Goal: Task Accomplishment & Management: Use online tool/utility

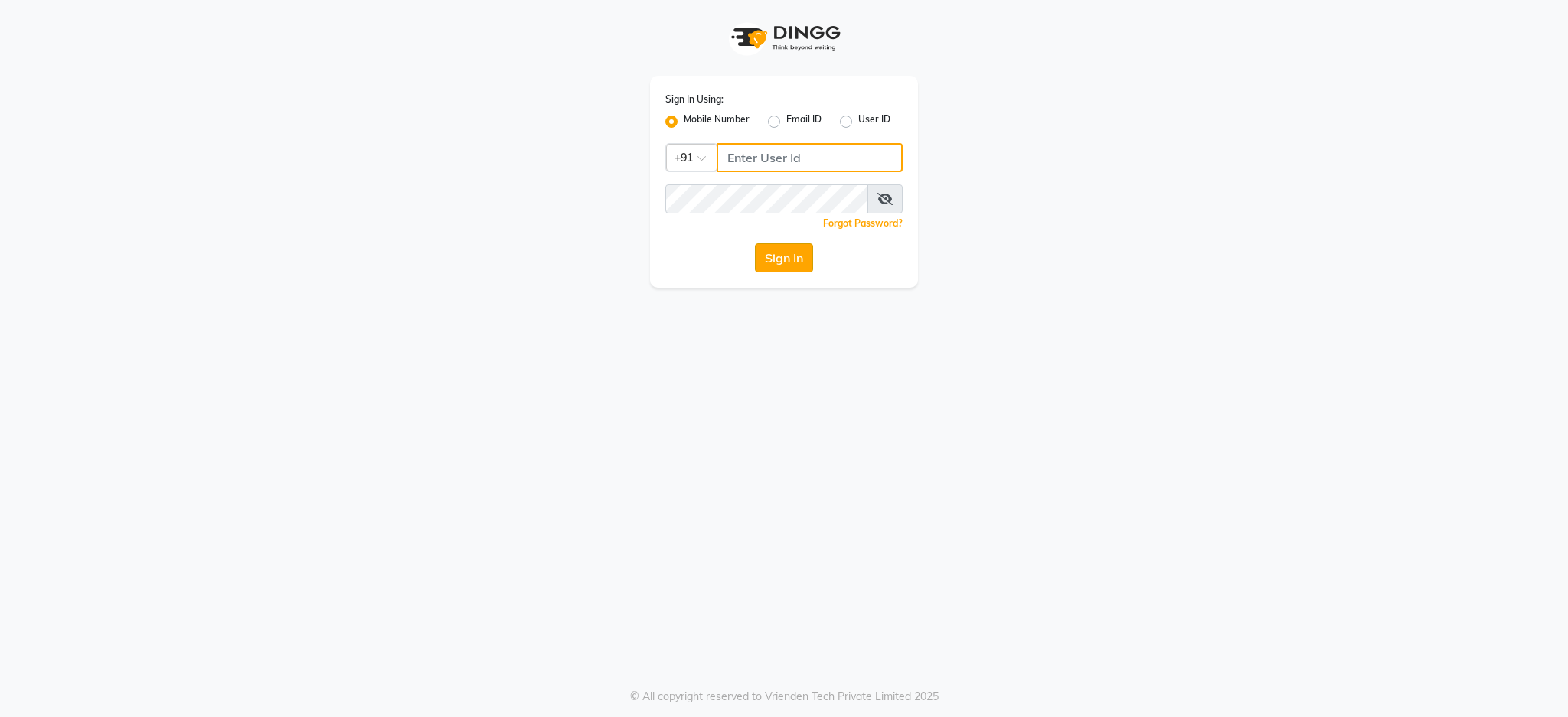
type input "7088009955"
click at [789, 264] on button "Sign In" at bounding box center [784, 257] width 59 height 29
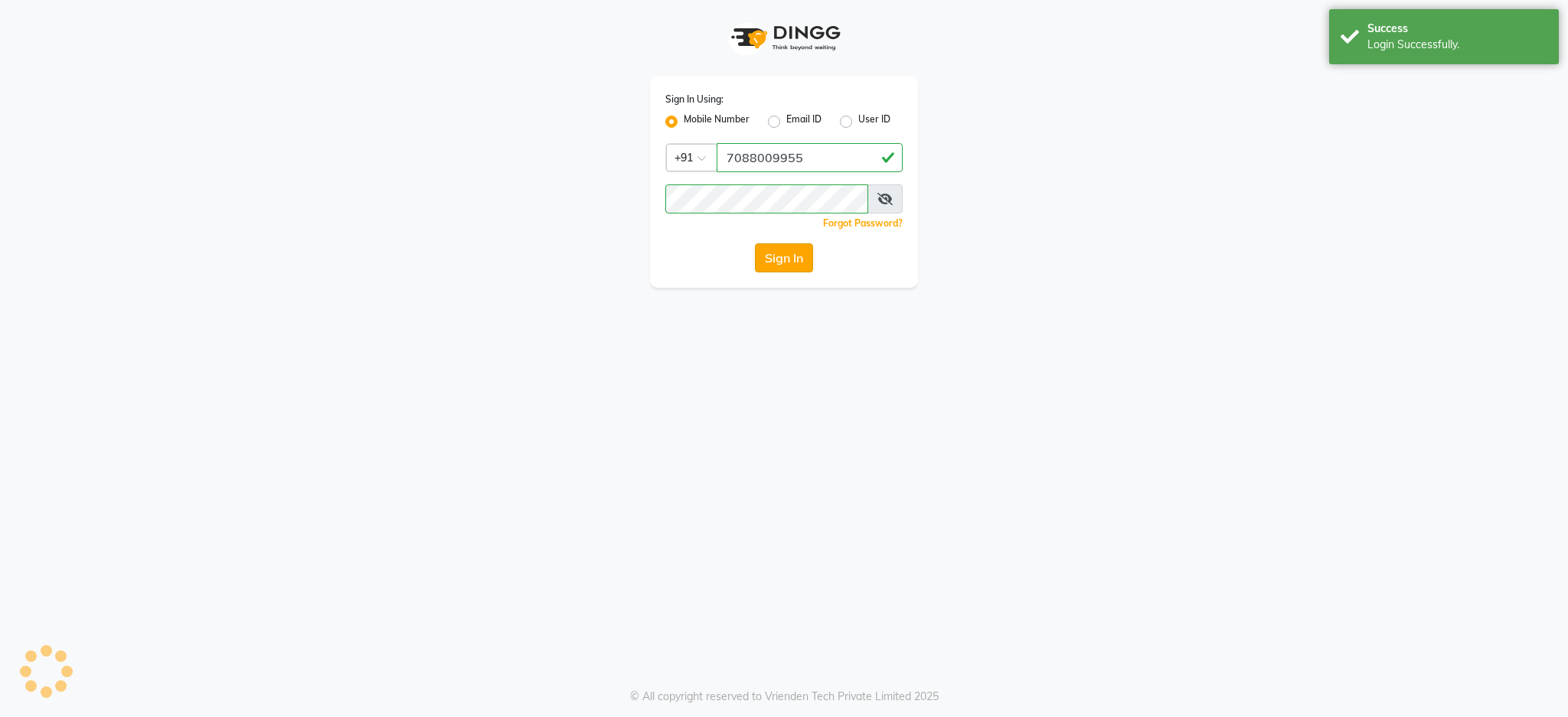
select select "service"
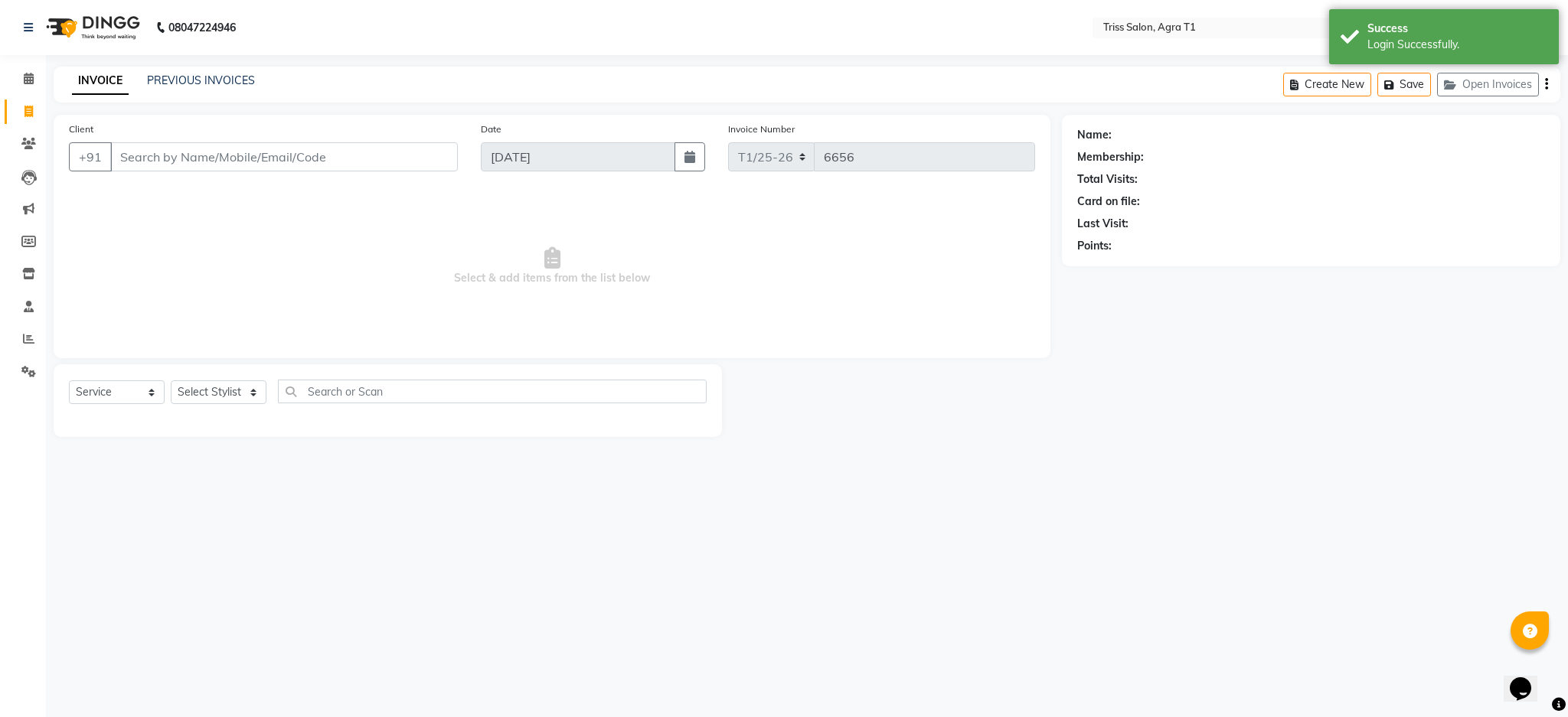
click at [96, 22] on img at bounding box center [91, 26] width 105 height 43
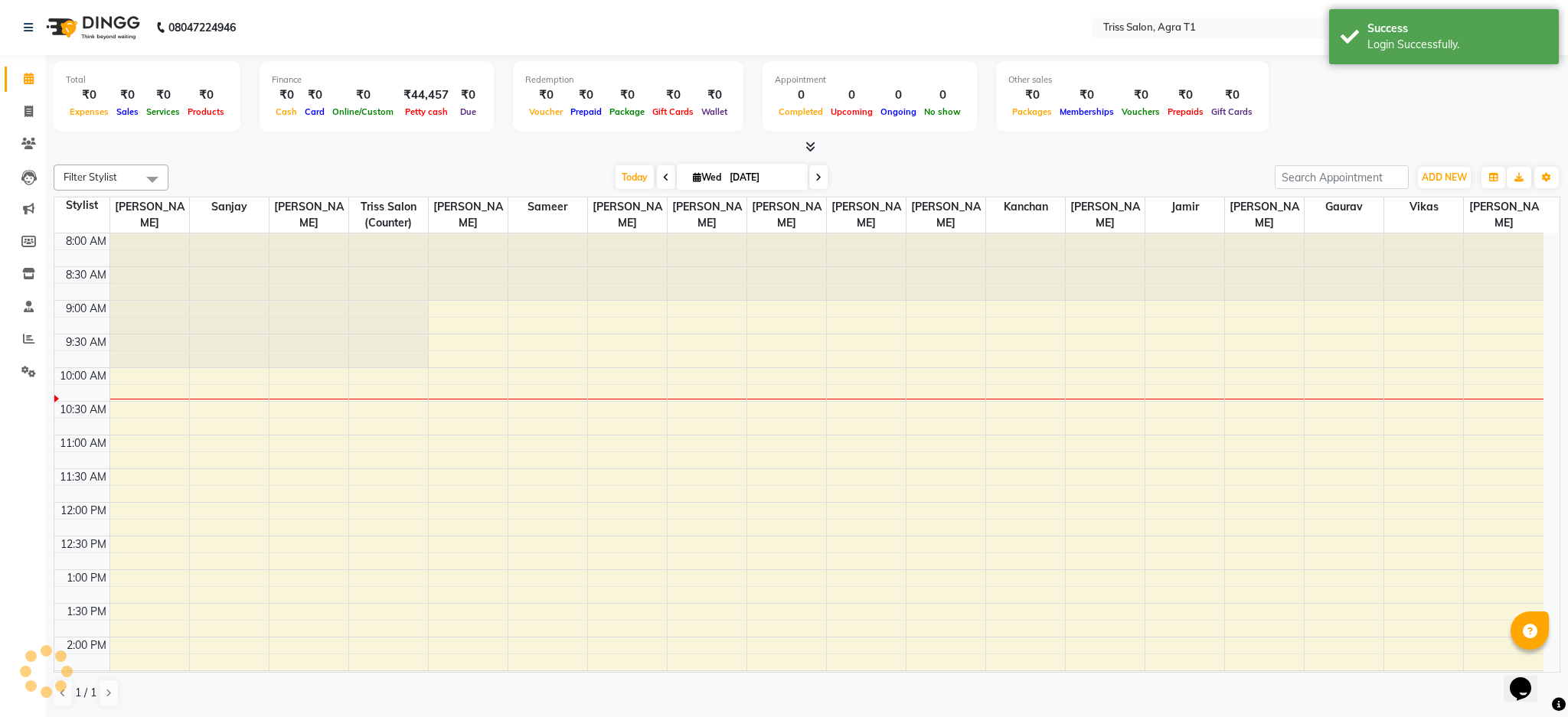
scroll to position [135, 0]
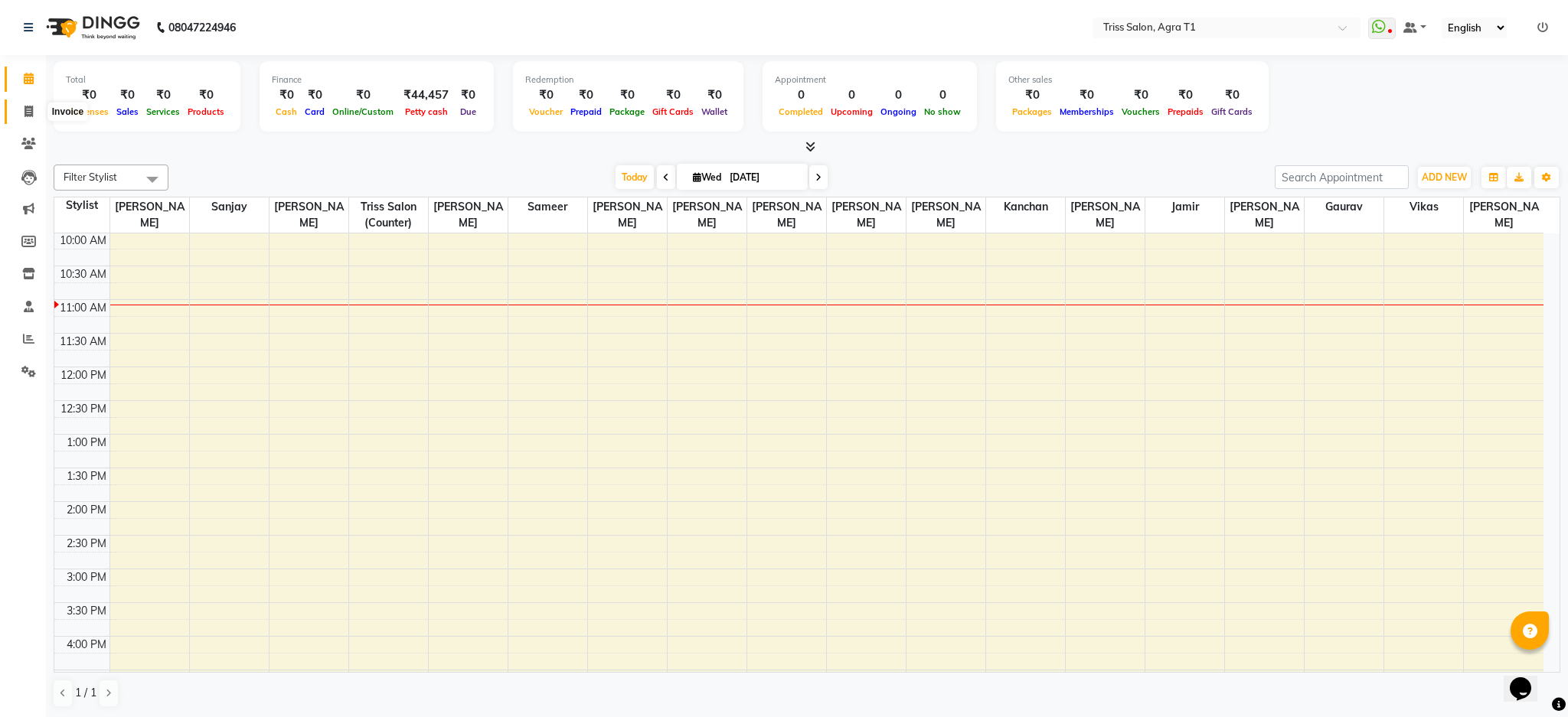
click at [26, 103] on span at bounding box center [28, 112] width 26 height 18
select select "service"
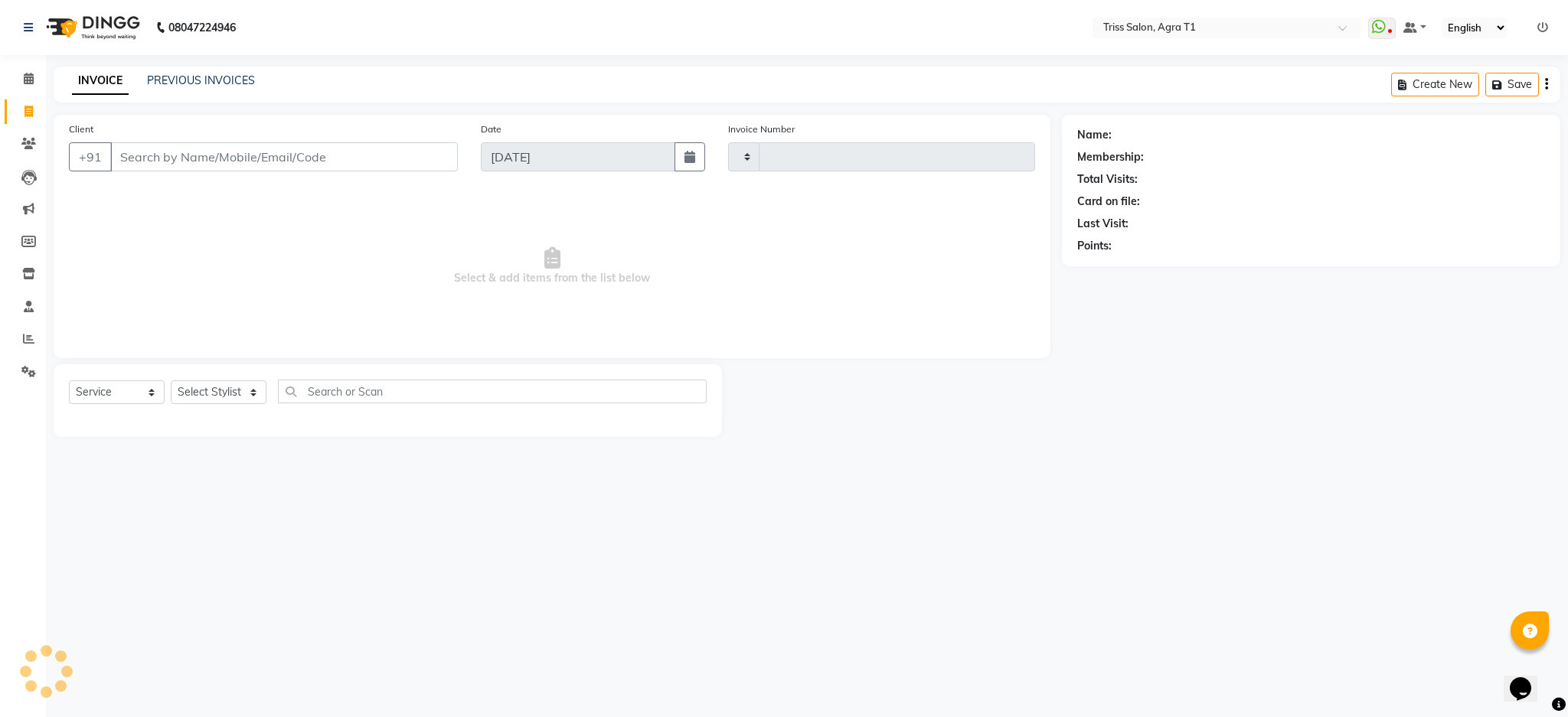
type input "6656"
select select "4300"
click at [1466, 79] on button "Open Invoices" at bounding box center [1489, 84] width 102 height 24
click at [1476, 90] on button "Open Invoices" at bounding box center [1489, 84] width 102 height 24
click at [1506, 92] on button "Save" at bounding box center [1512, 84] width 54 height 24
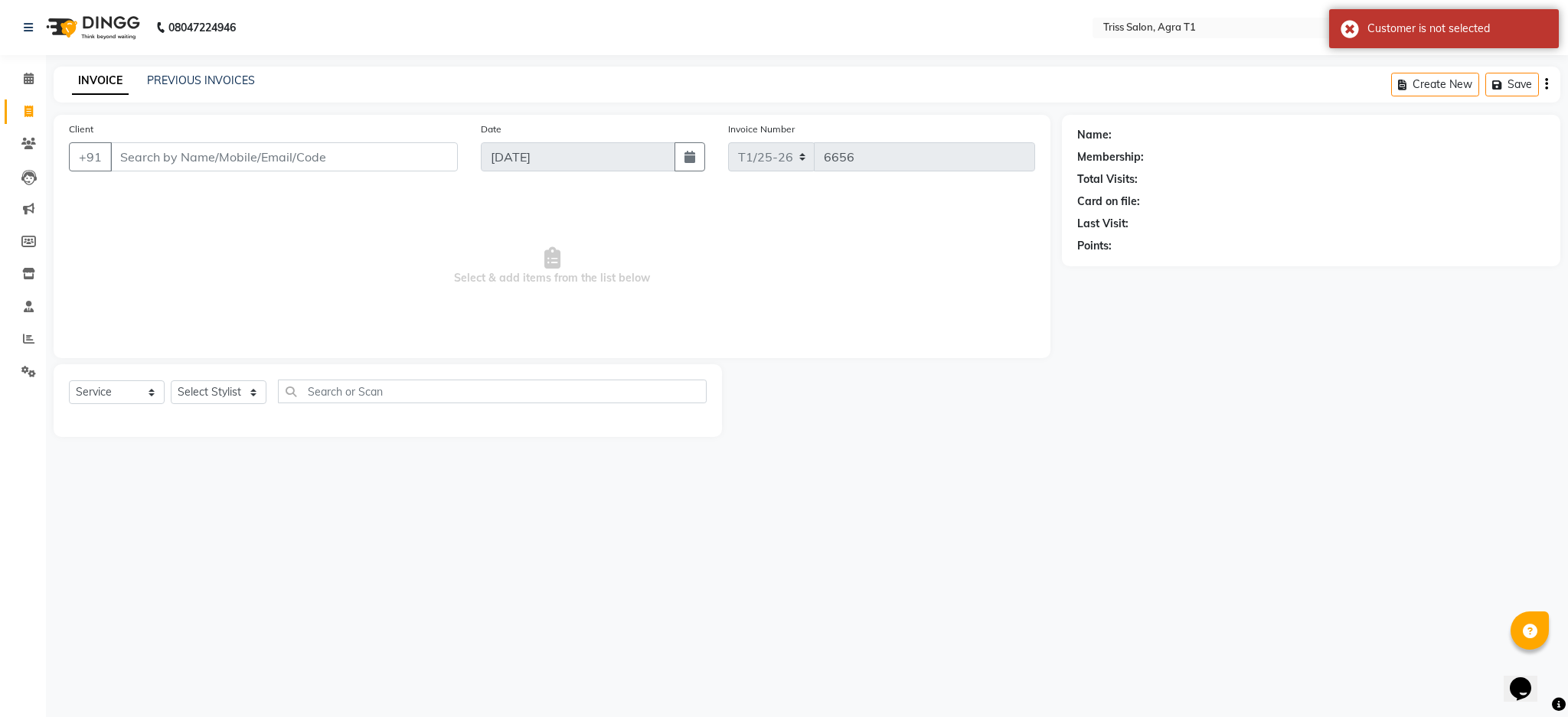
click at [1542, 84] on div "Create New Save" at bounding box center [1475, 84] width 169 height 36
click at [1547, 84] on icon "button" at bounding box center [1546, 84] width 3 height 1
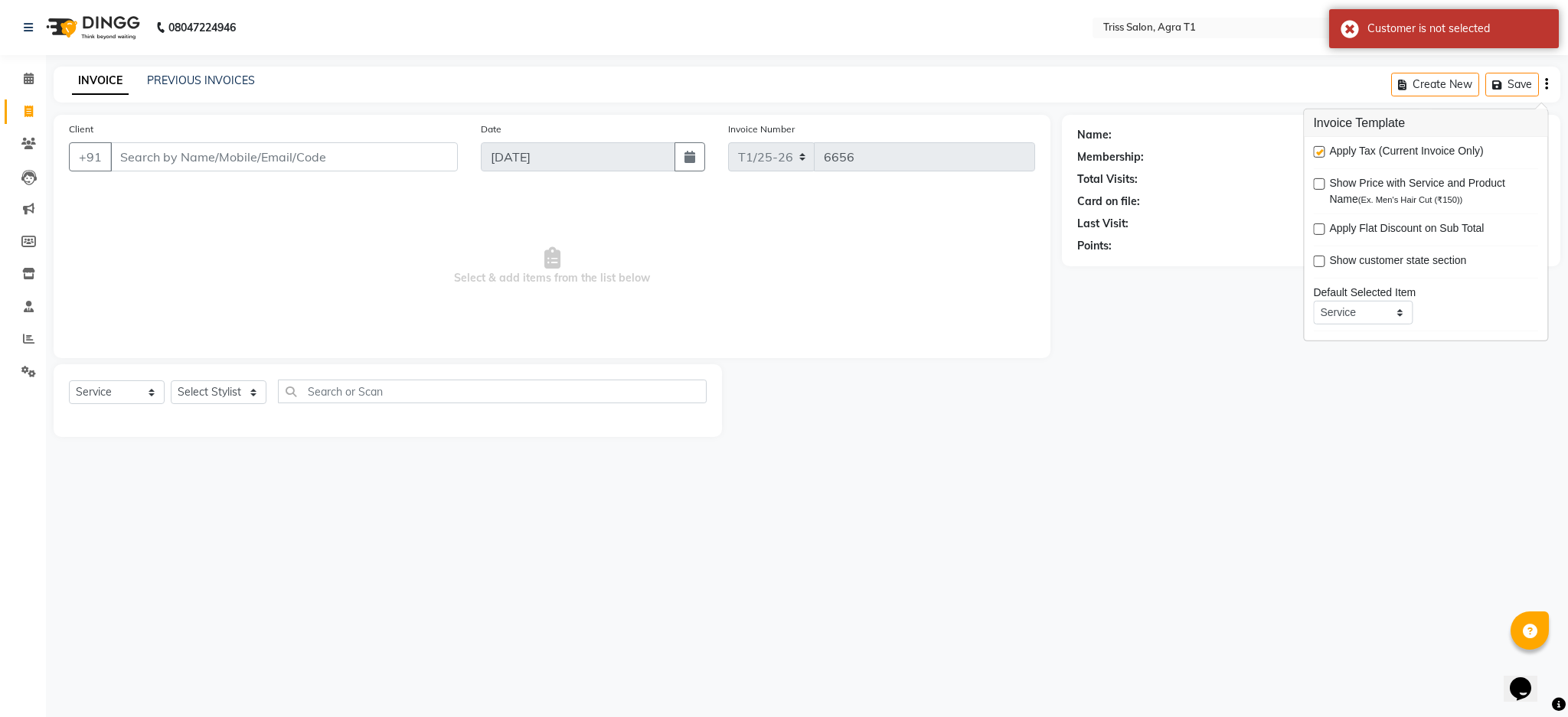
click at [1455, 544] on div "08047224946 Select Location × Triss Salon, Agra T1 WhatsApp Status ✕ Status: Di…" at bounding box center [784, 358] width 1568 height 717
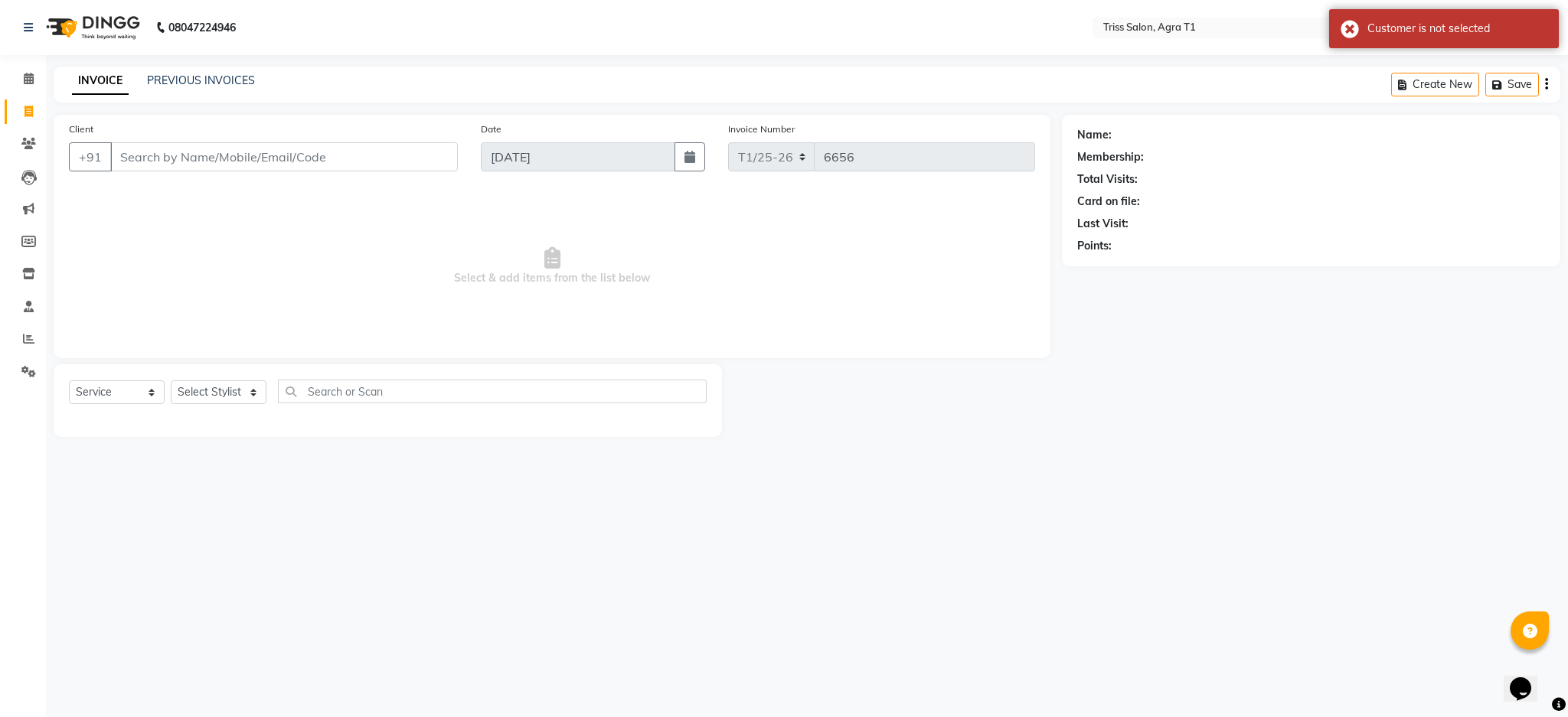
click at [121, 17] on img at bounding box center [91, 26] width 105 height 43
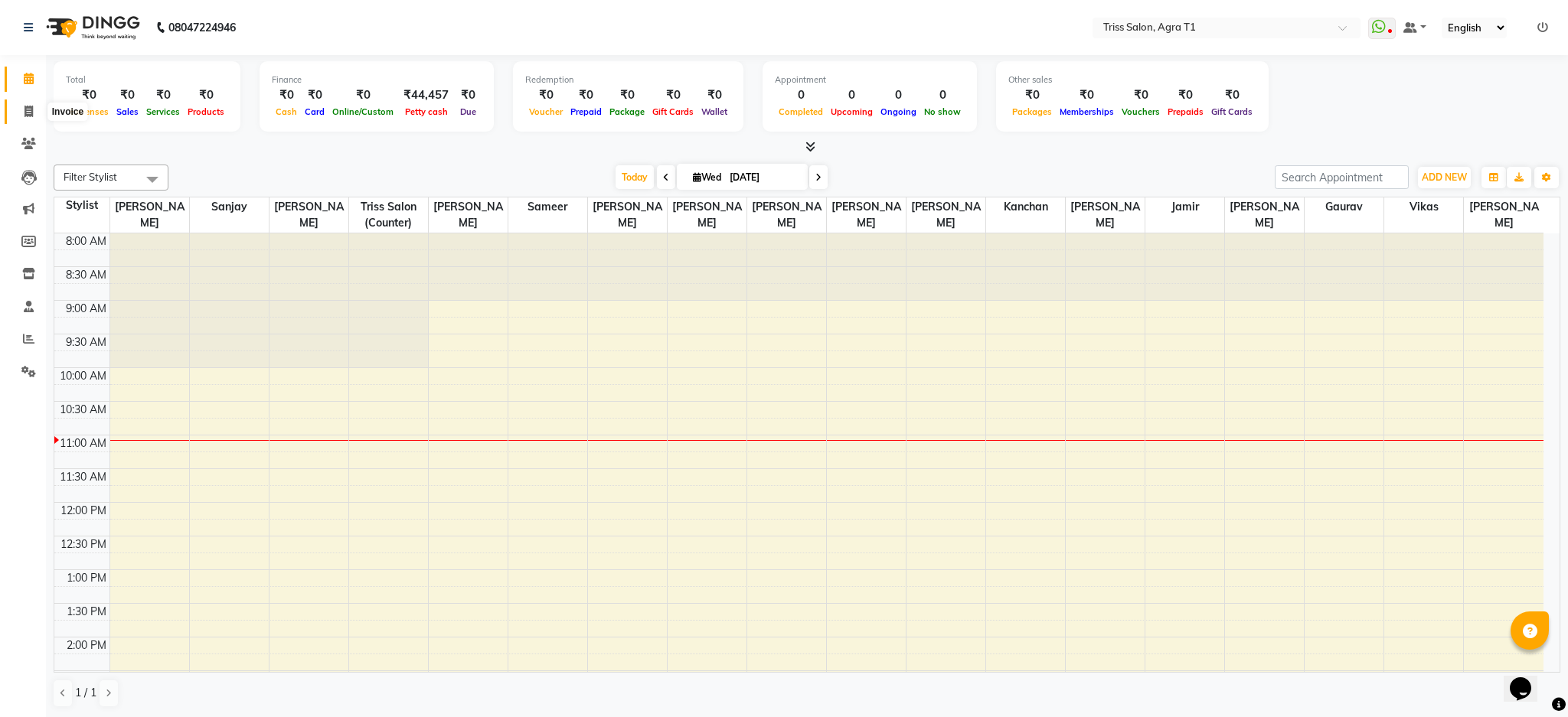
click at [22, 105] on span at bounding box center [28, 112] width 26 height 18
select select "service"
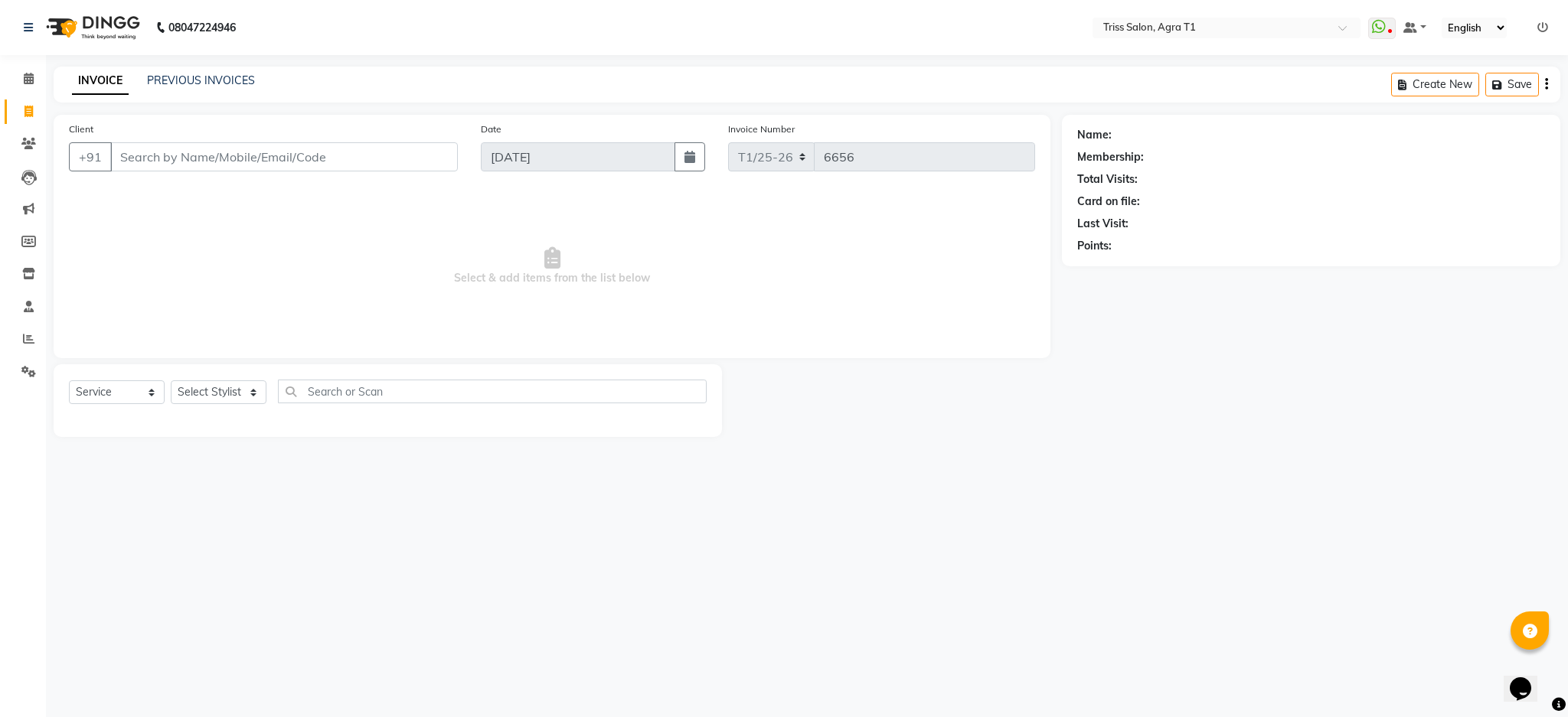
click at [1551, 196] on div "Name: Membership: Total Visits: Card on file: Last Visit: Points:" at bounding box center [1311, 190] width 499 height 151
click at [222, 395] on select "Select Stylist Apoorva Dipesh Gaurav Jamir Jasbir Singh Kamal Kanchan Kishor Ma…" at bounding box center [218, 392] width 96 height 24
select select "67269"
click at [170, 381] on select "Select Stylist Apoorva Dipesh Gaurav Jamir Jasbir Singh Kamal Kanchan Kishor Ma…" at bounding box center [218, 392] width 96 height 24
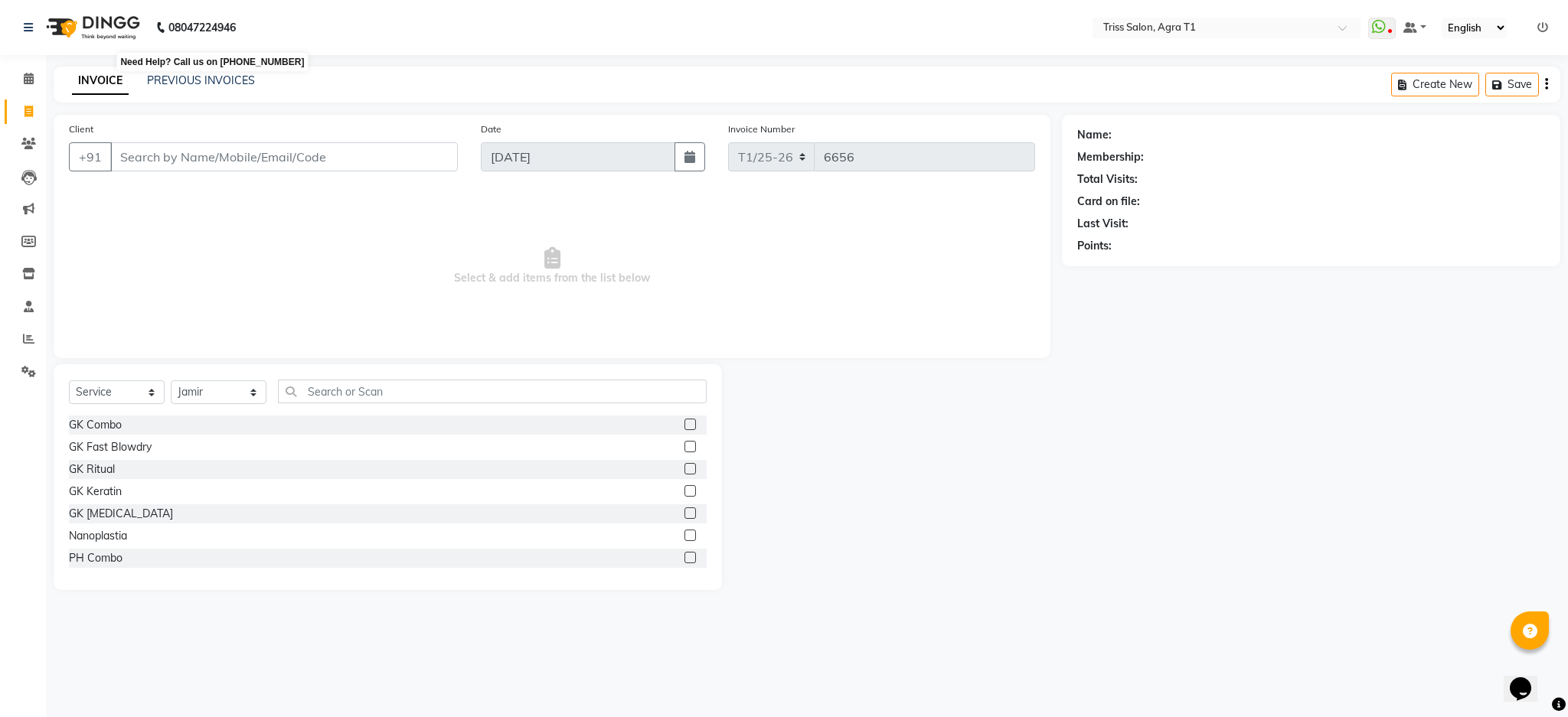
click at [114, 22] on img at bounding box center [91, 26] width 105 height 43
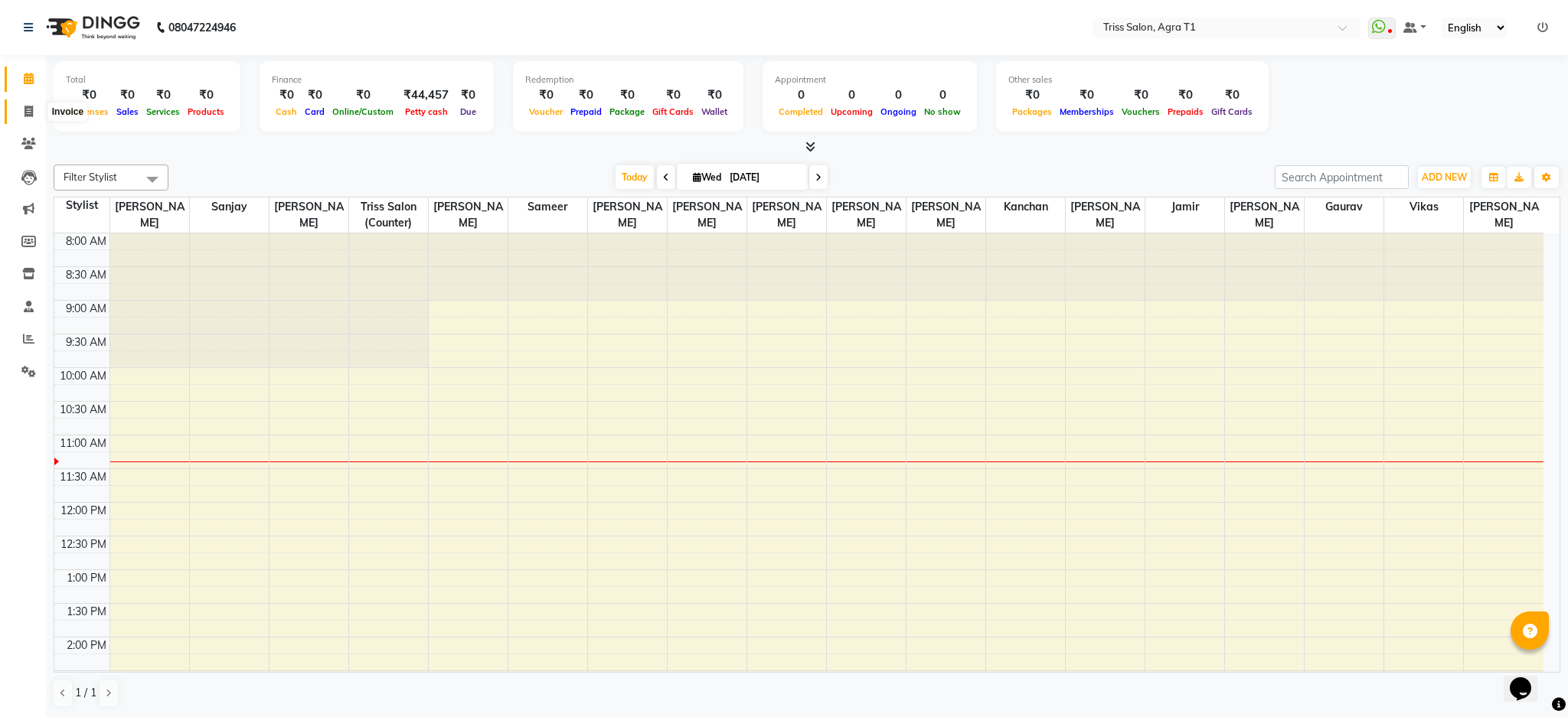
click at [28, 110] on icon at bounding box center [28, 112] width 9 height 11
select select "service"
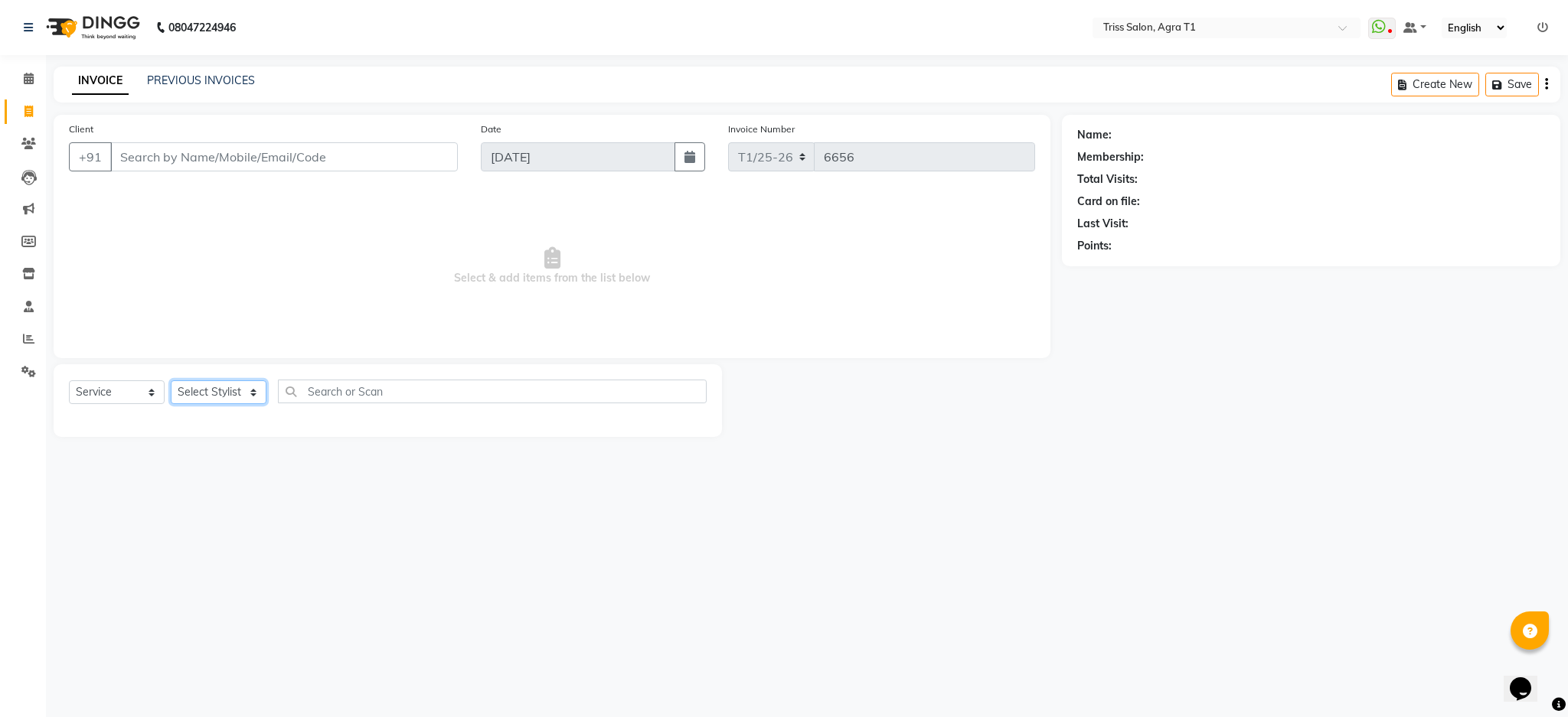
click at [214, 389] on select "Select Stylist Apoorva Dipesh Gaurav Jamir Jasbir Singh Kamal Kanchan Kishor Ma…" at bounding box center [218, 392] width 96 height 24
select select "14689"
click at [170, 381] on select "Select Stylist Apoorva Dipesh Gaurav Jamir Jasbir Singh Kamal Kanchan Kishor Ma…" at bounding box center [218, 392] width 96 height 24
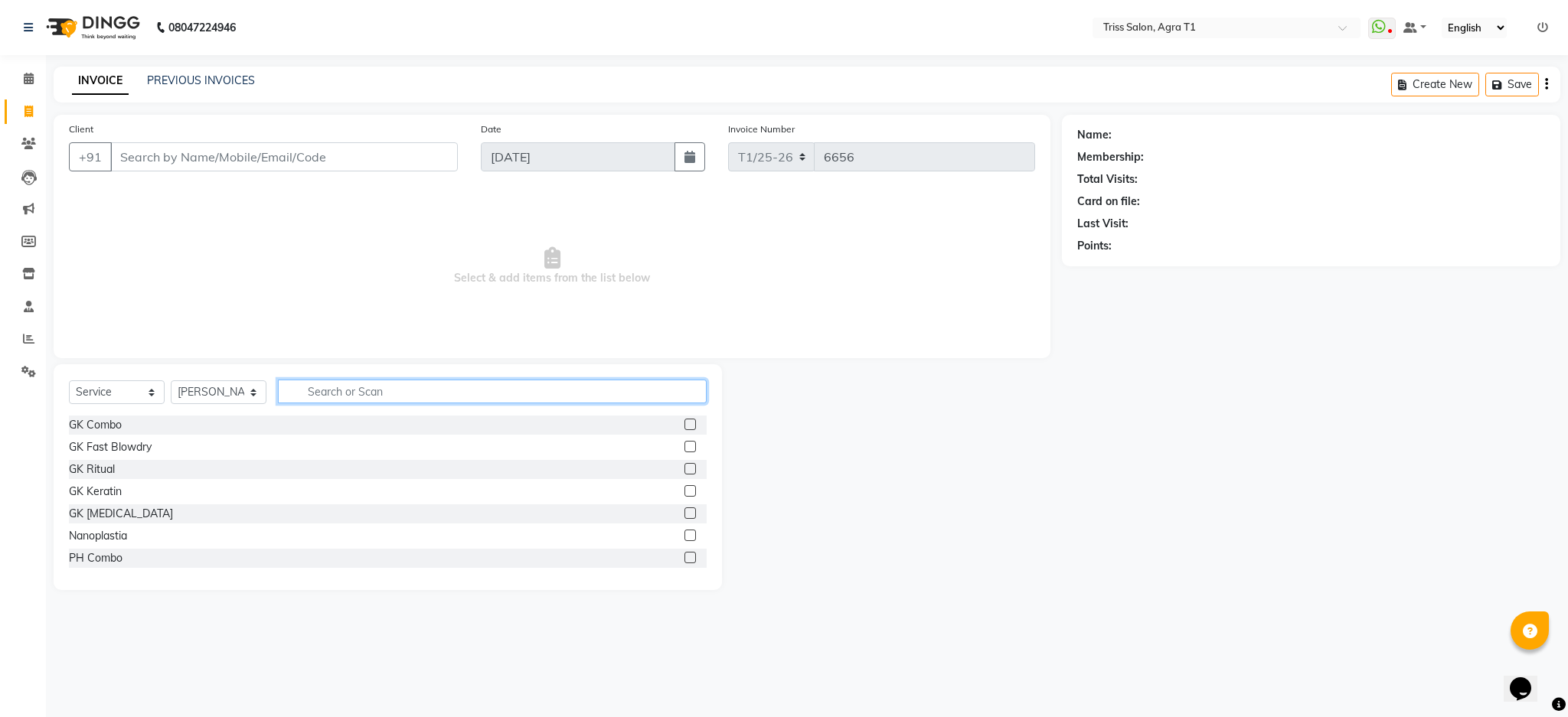
click at [339, 395] on input "text" at bounding box center [492, 391] width 429 height 24
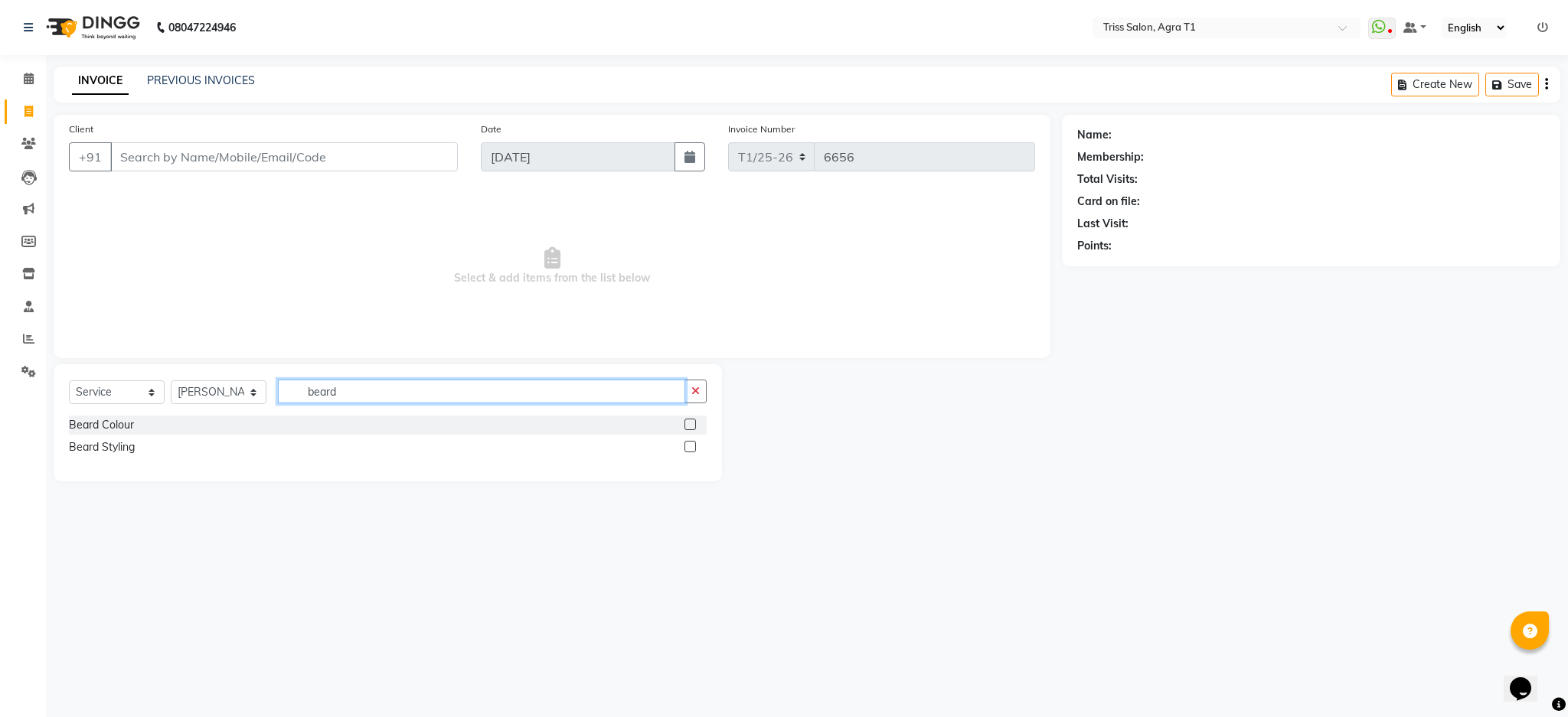
type input "beard"
click at [686, 447] on label at bounding box center [690, 446] width 11 height 11
click at [686, 447] on input "checkbox" at bounding box center [689, 447] width 10 height 10
checkbox input "true"
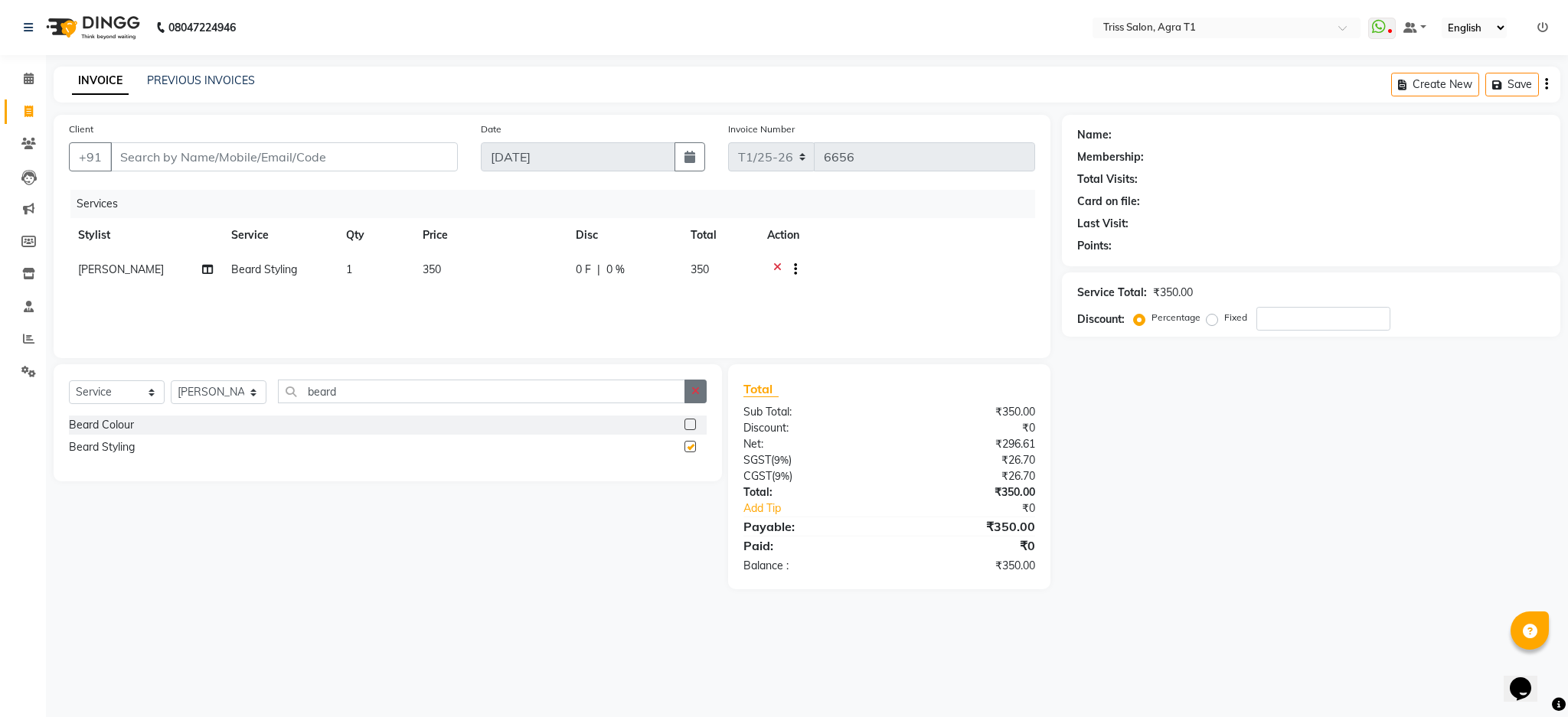
click at [694, 383] on button "button" at bounding box center [695, 391] width 22 height 24
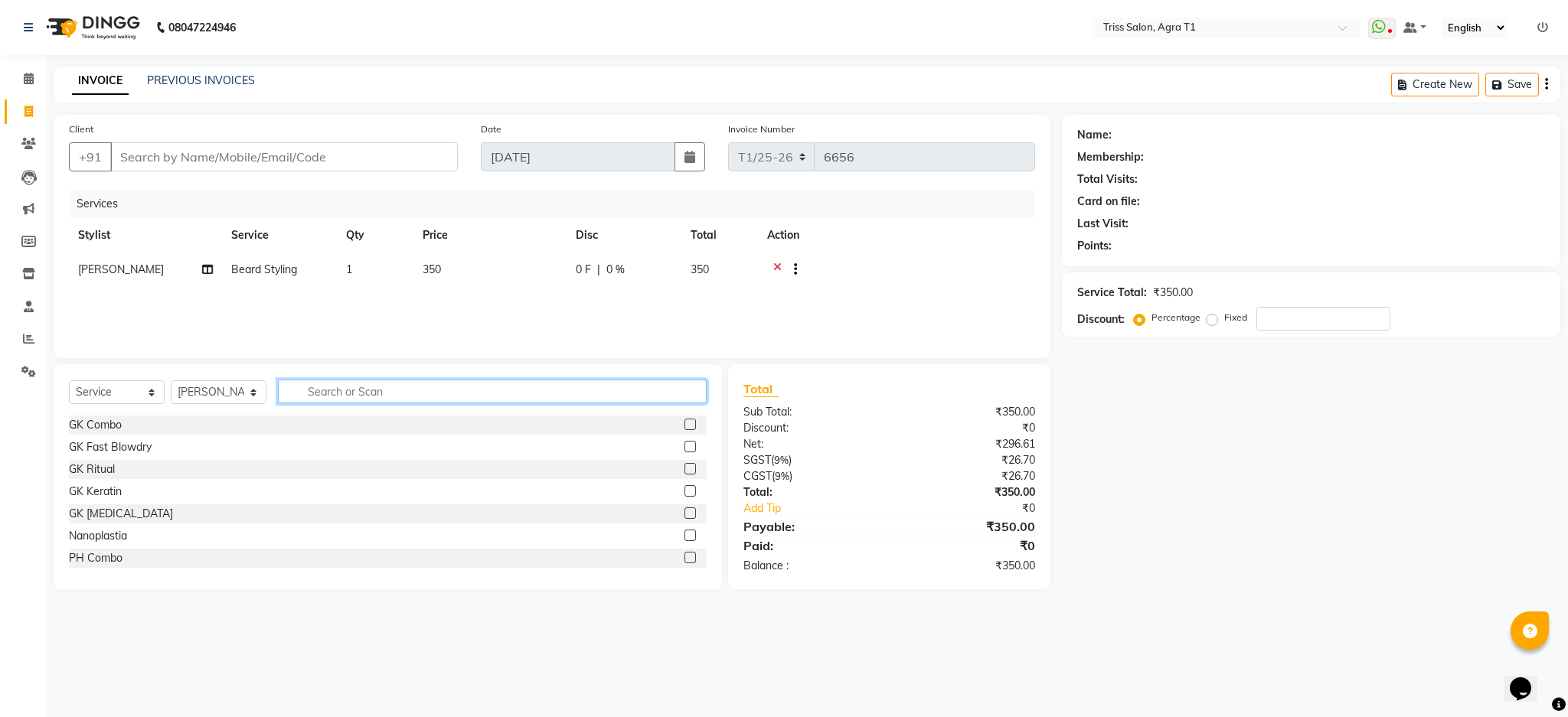
checkbox input "false"
type input "skf sh"
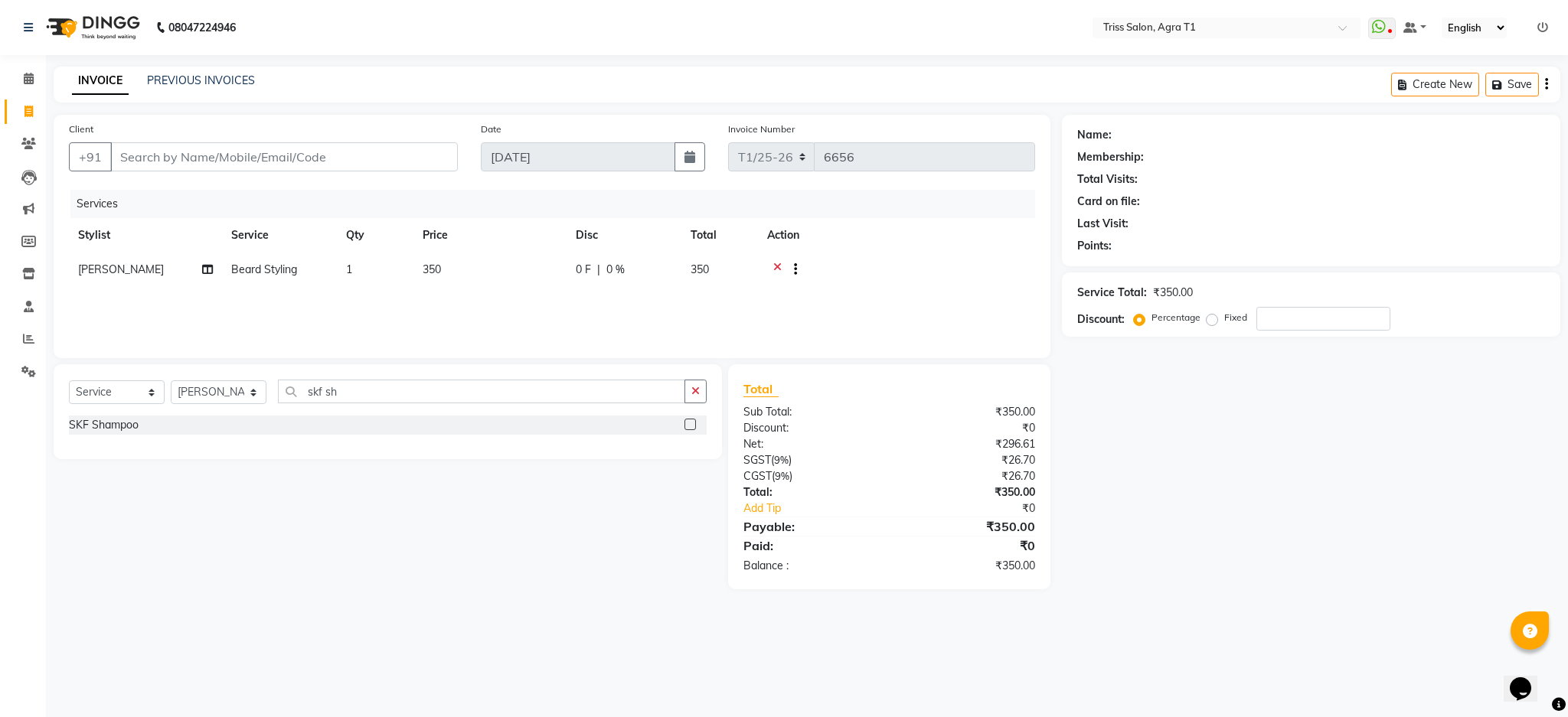
click at [691, 425] on label at bounding box center [690, 425] width 11 height 11
click at [691, 425] on input "checkbox" at bounding box center [689, 425] width 10 height 10
click at [420, 169] on input "Client" at bounding box center [284, 157] width 347 height 29
checkbox input "false"
type input "7"
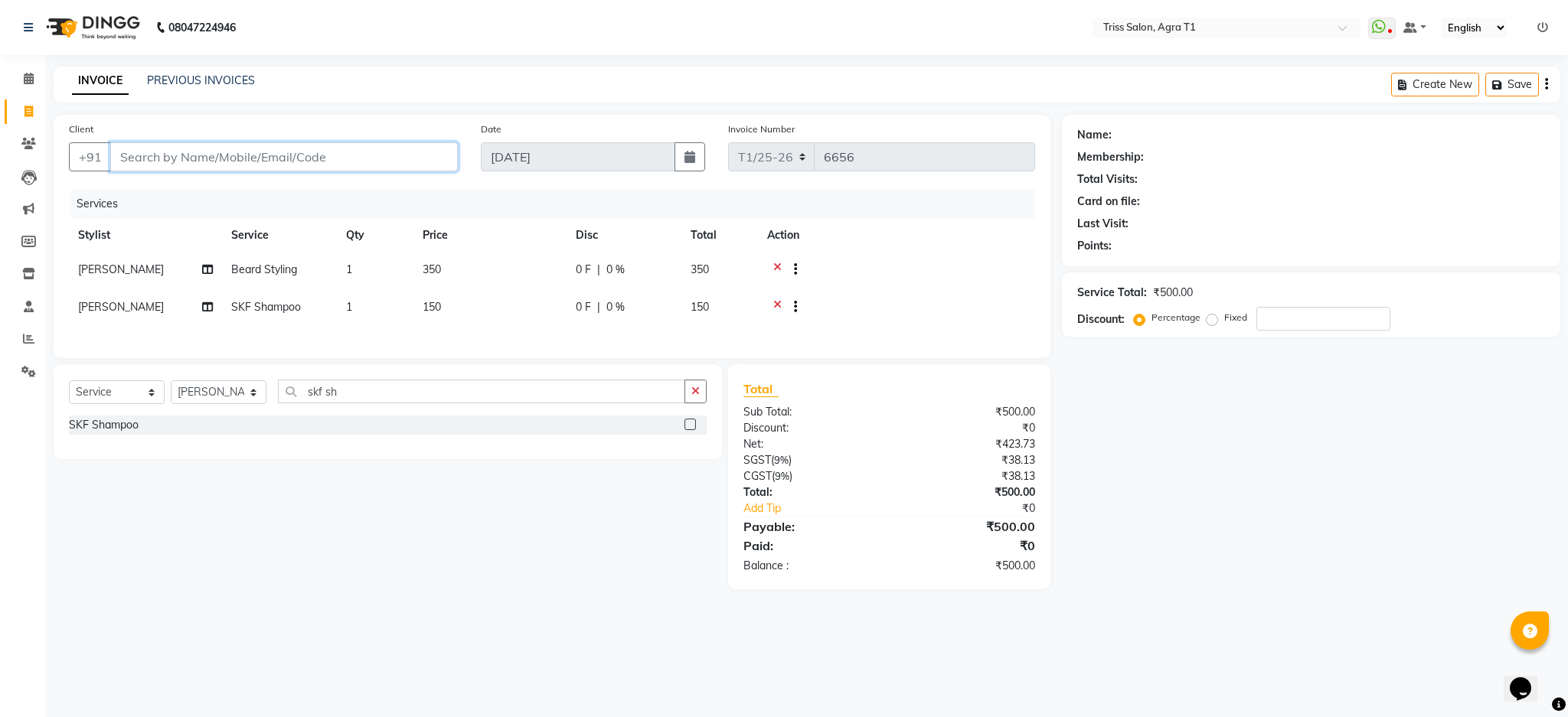
type input "0"
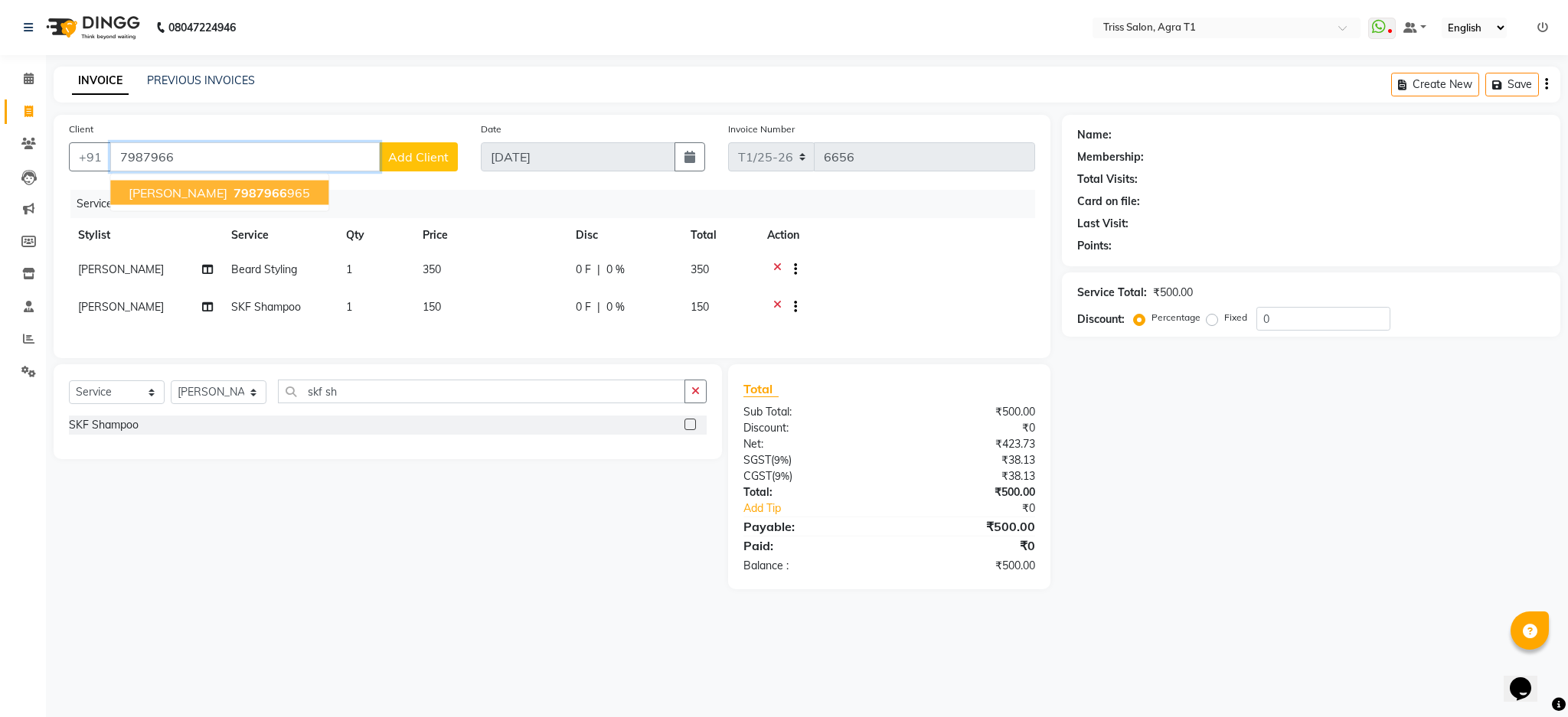
click at [231, 200] on button "Prakhar Gupta 7987966 965" at bounding box center [220, 193] width 219 height 25
type input "7987966965"
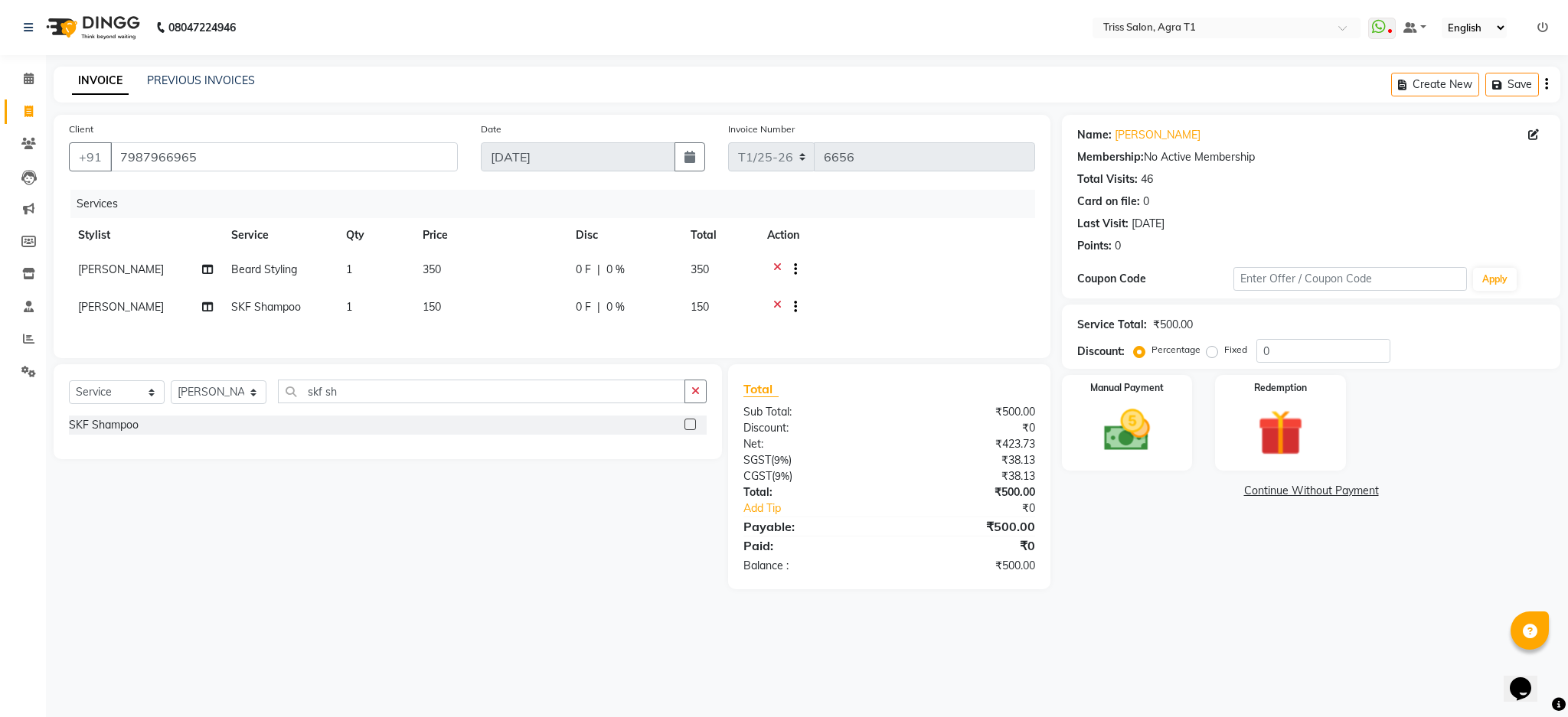
click at [1142, 447] on img at bounding box center [1127, 430] width 75 height 53
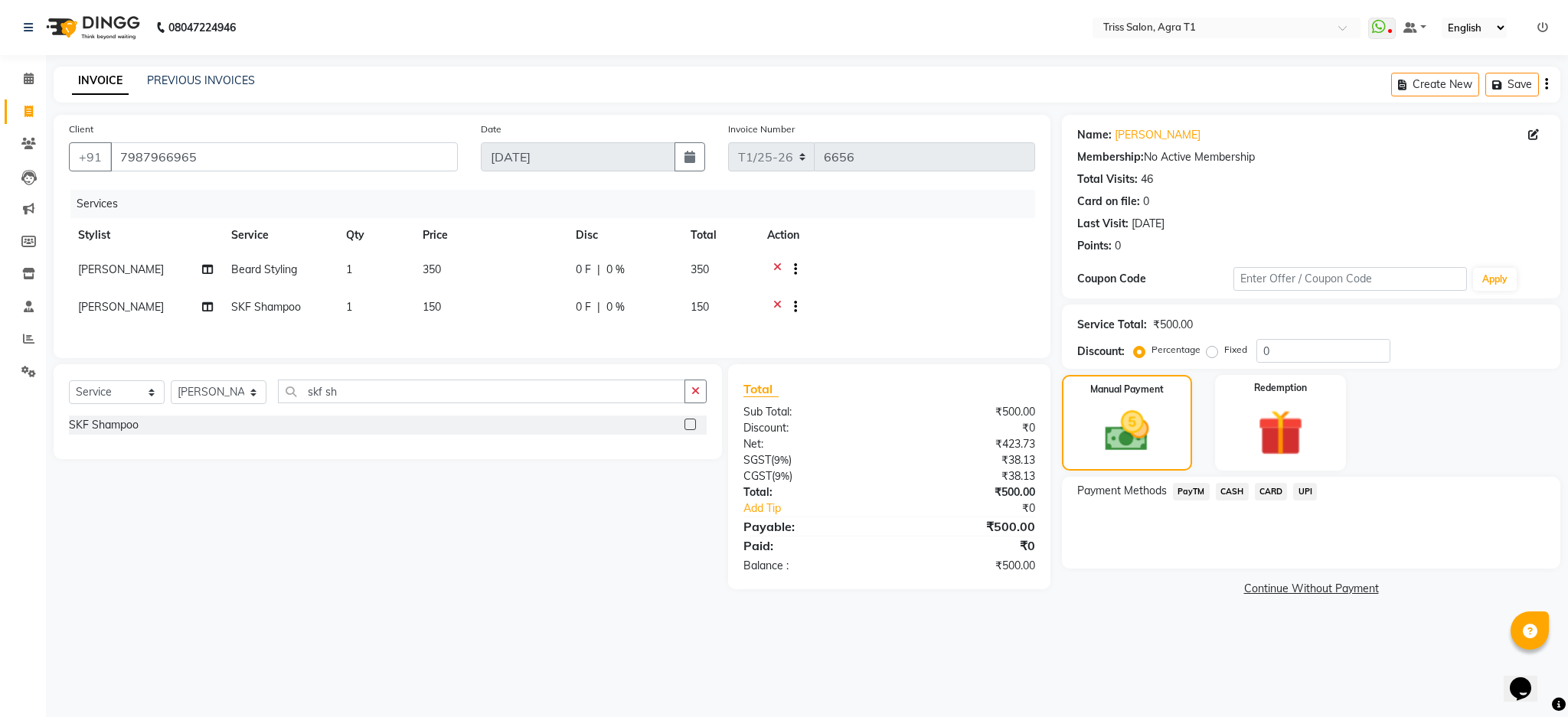
click at [1232, 486] on span "CASH" at bounding box center [1232, 492] width 33 height 18
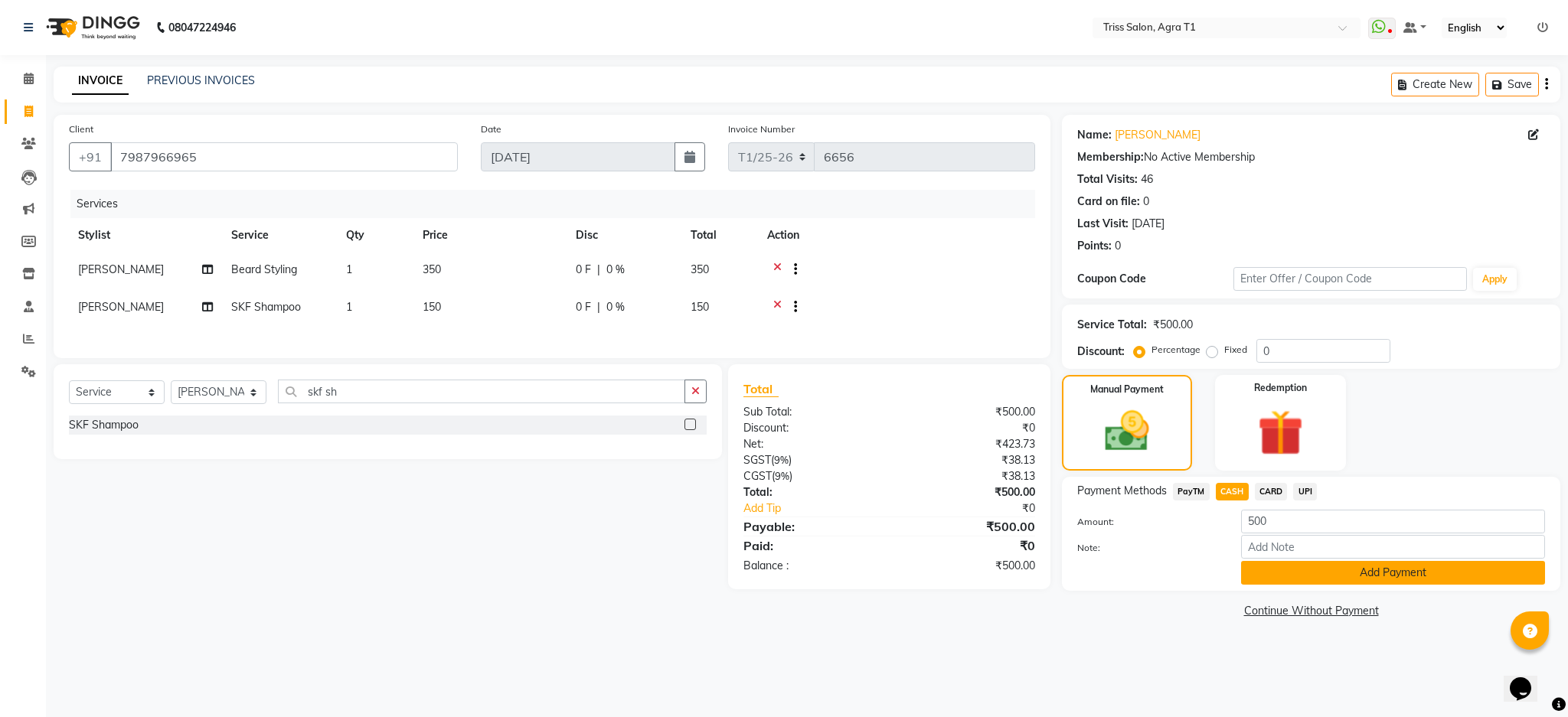
click at [1280, 580] on button "Add Payment" at bounding box center [1393, 572] width 304 height 24
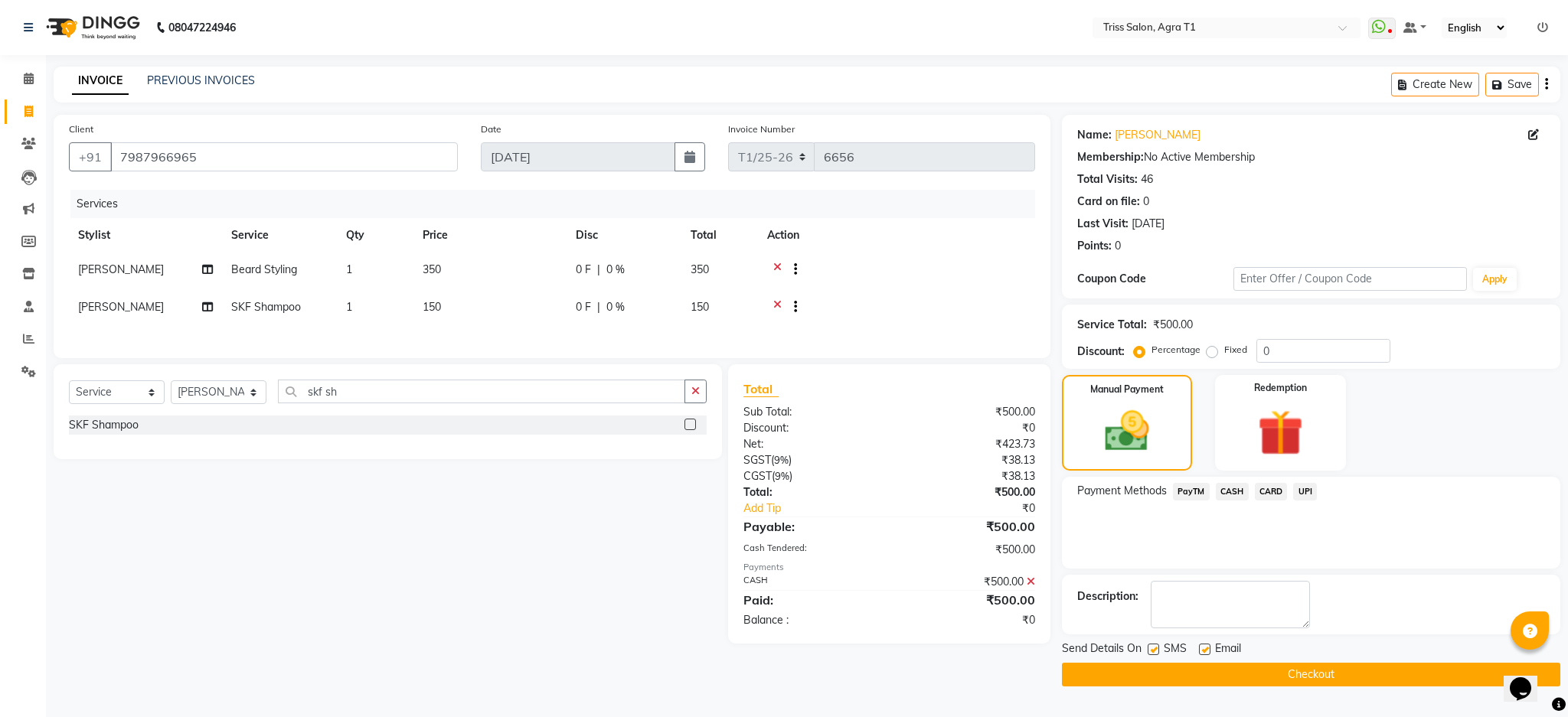
click at [1376, 673] on button "Checkout" at bounding box center [1311, 674] width 499 height 24
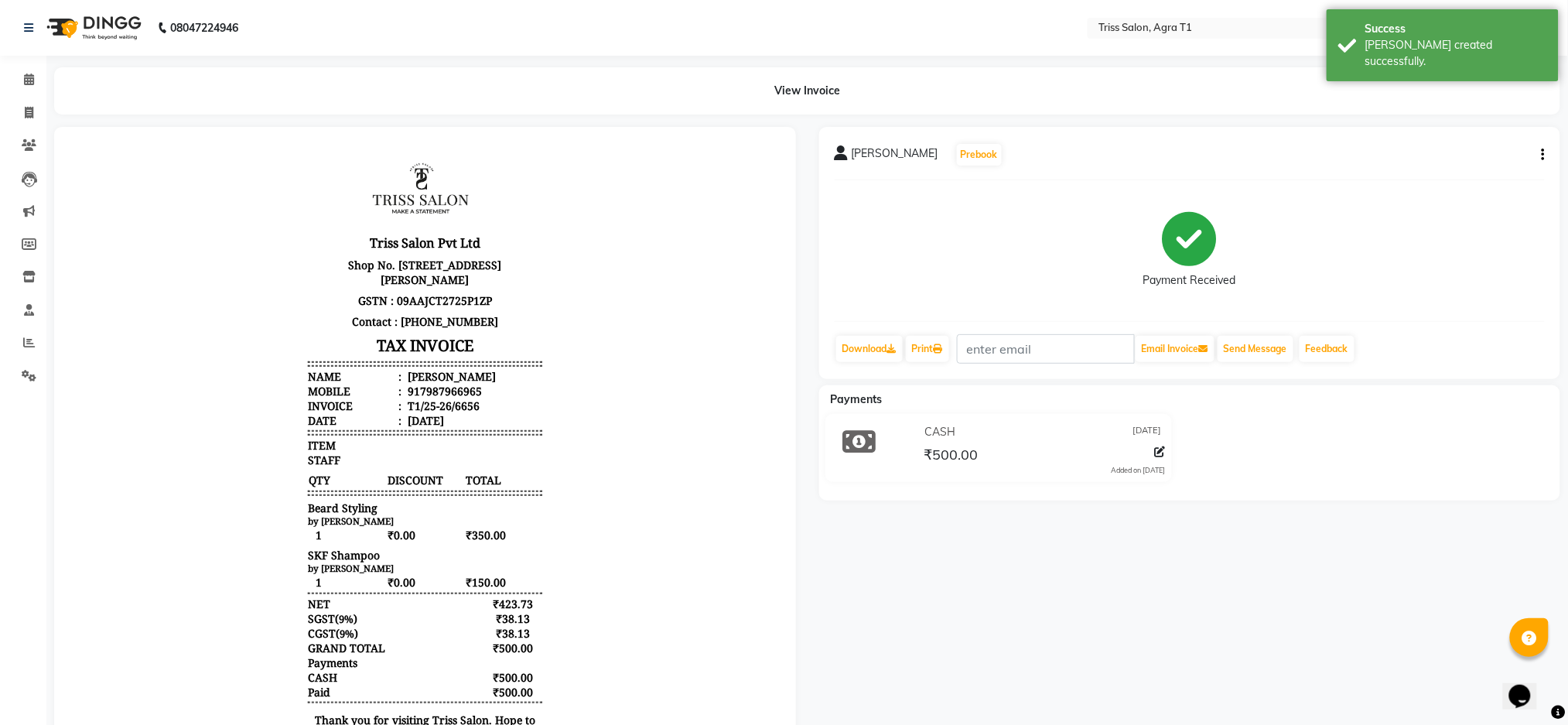
click at [104, 11] on img at bounding box center [92, 27] width 106 height 43
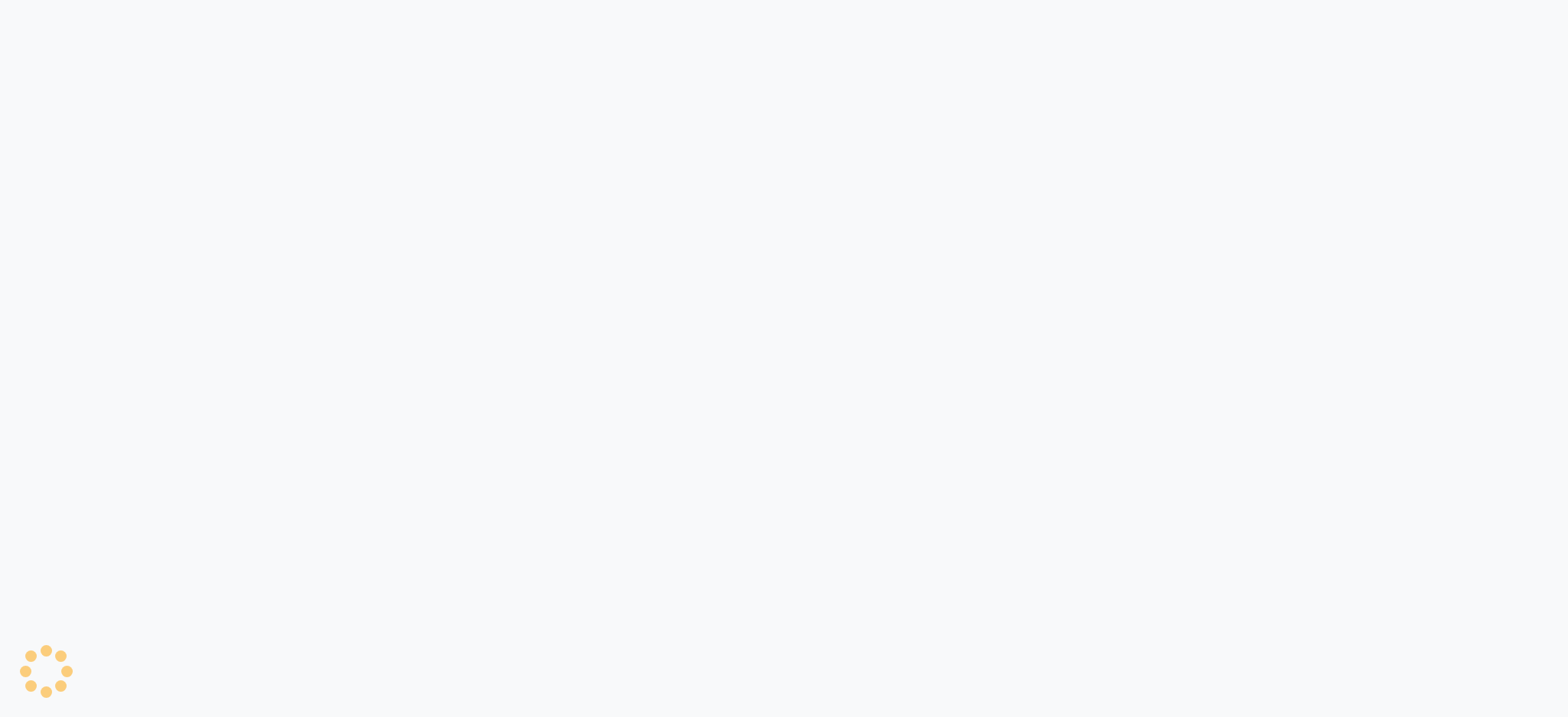
select select "service"
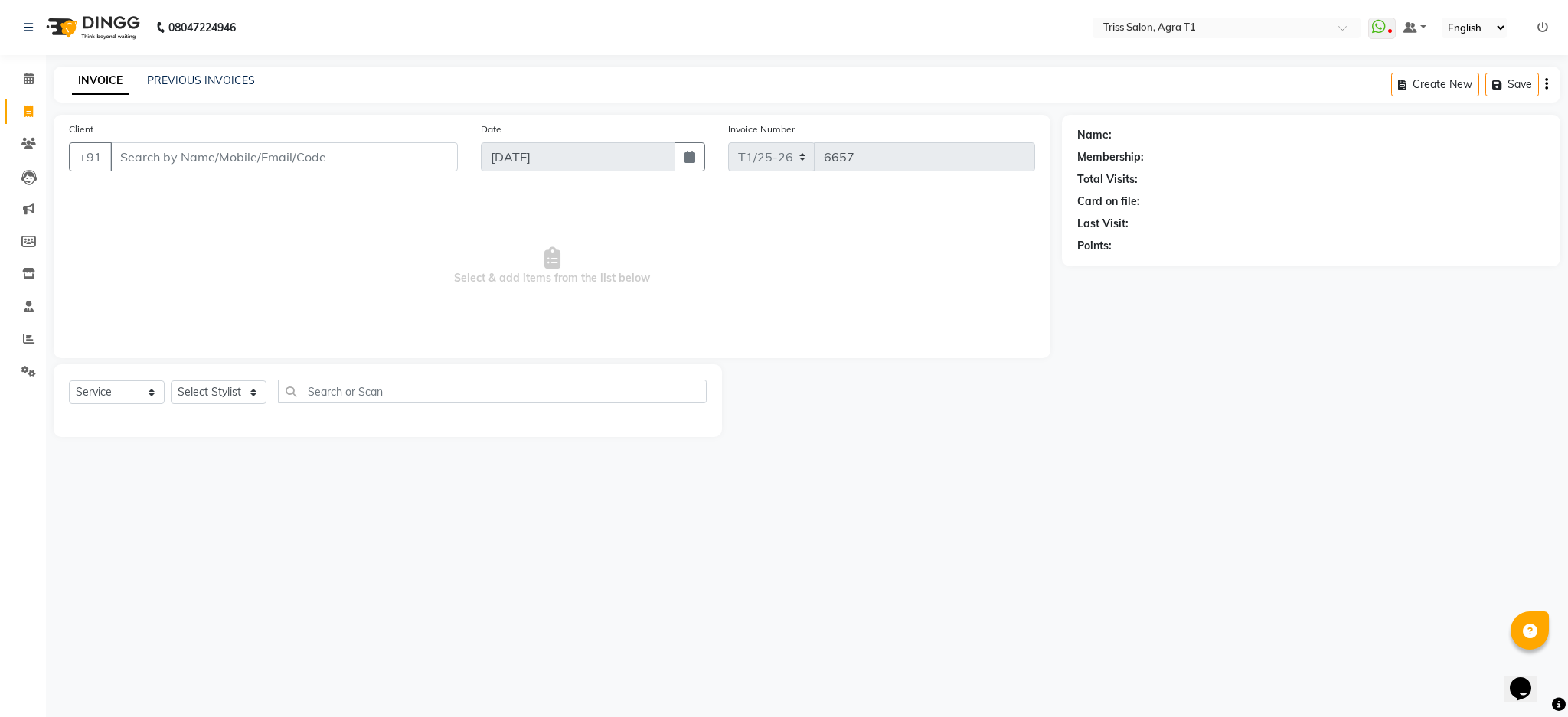
click at [95, 29] on img at bounding box center [91, 26] width 105 height 43
